Goal: Information Seeking & Learning: Learn about a topic

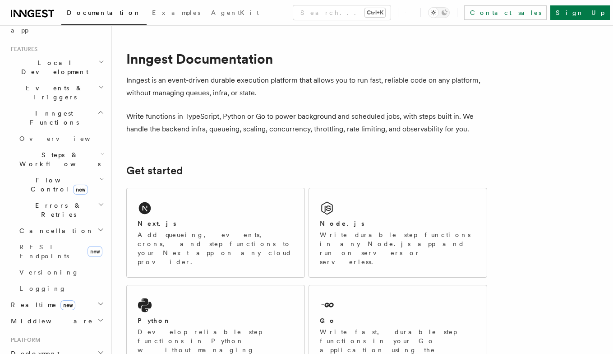
scroll to position [190, 0]
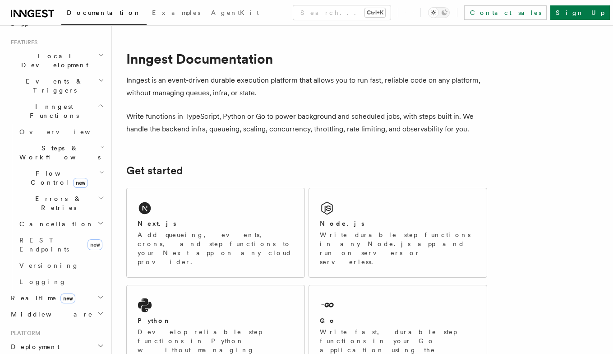
click at [73, 178] on span "new" at bounding box center [80, 183] width 15 height 10
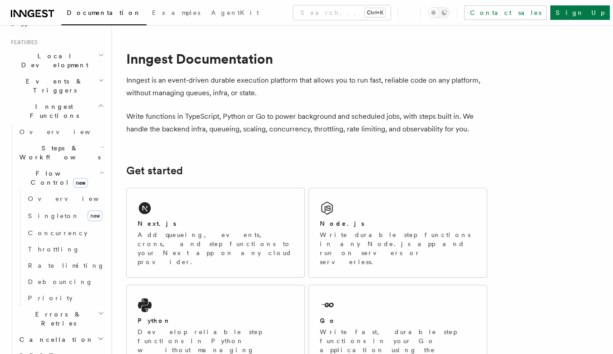
click at [73, 178] on span "new" at bounding box center [80, 183] width 15 height 10
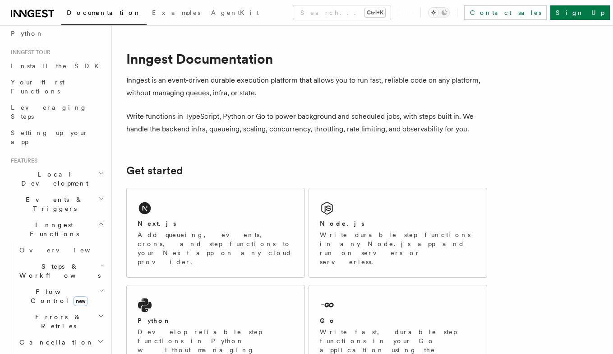
scroll to position [72, 0]
click at [98, 195] on icon "button" at bounding box center [101, 198] width 6 height 7
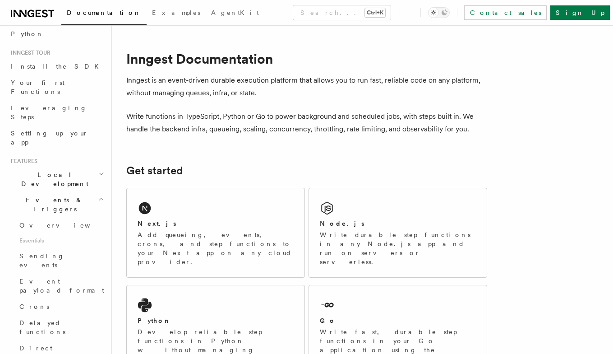
click at [98, 195] on icon "button" at bounding box center [101, 198] width 6 height 7
